Goal: Task Accomplishment & Management: Manage account settings

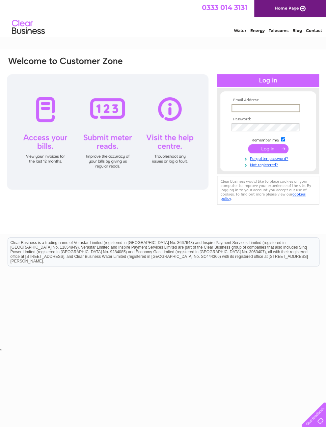
type input "[PERSON_NAME][EMAIL_ADDRESS][DOMAIN_NAME]"
click at [268, 151] on input "submit" at bounding box center [268, 148] width 41 height 9
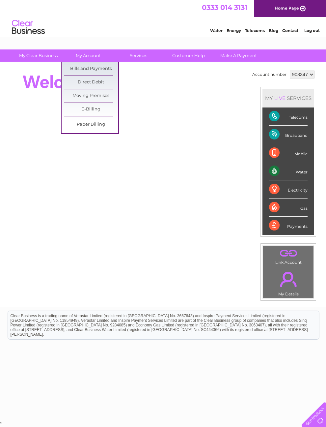
click at [109, 70] on link "Bills and Payments" at bounding box center [91, 68] width 54 height 13
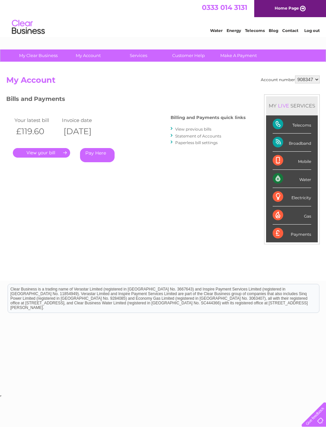
click at [315, 32] on link "Log out" at bounding box center [312, 30] width 15 height 5
